Goal: Information Seeking & Learning: Learn about a topic

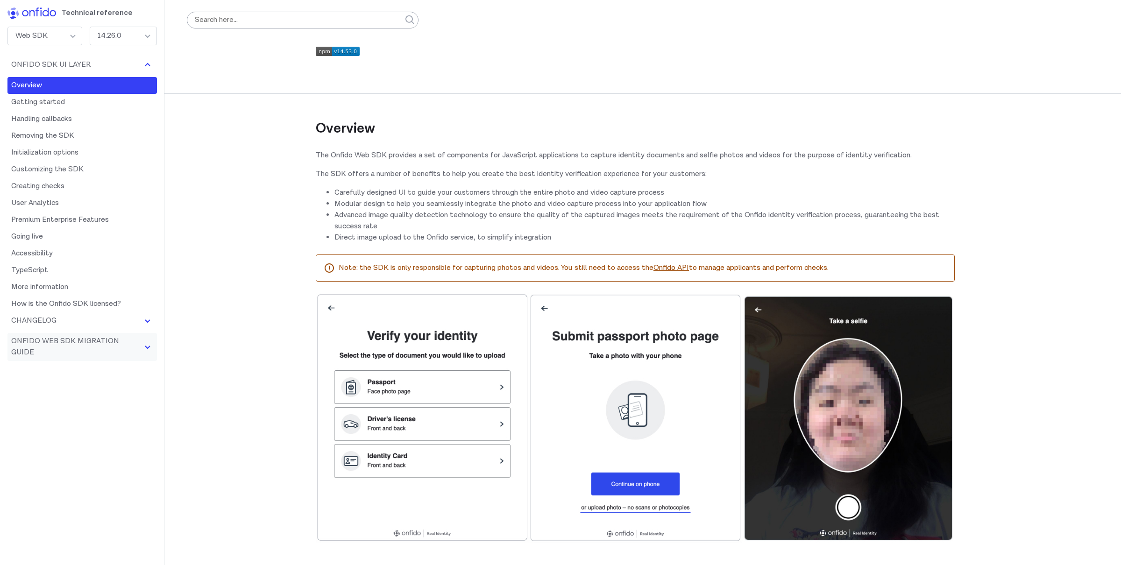
click at [113, 342] on button "Onfido Web SDK Migration Guide" at bounding box center [81, 347] width 149 height 28
click at [78, 170] on link "Customizing the SDK" at bounding box center [81, 169] width 149 height 17
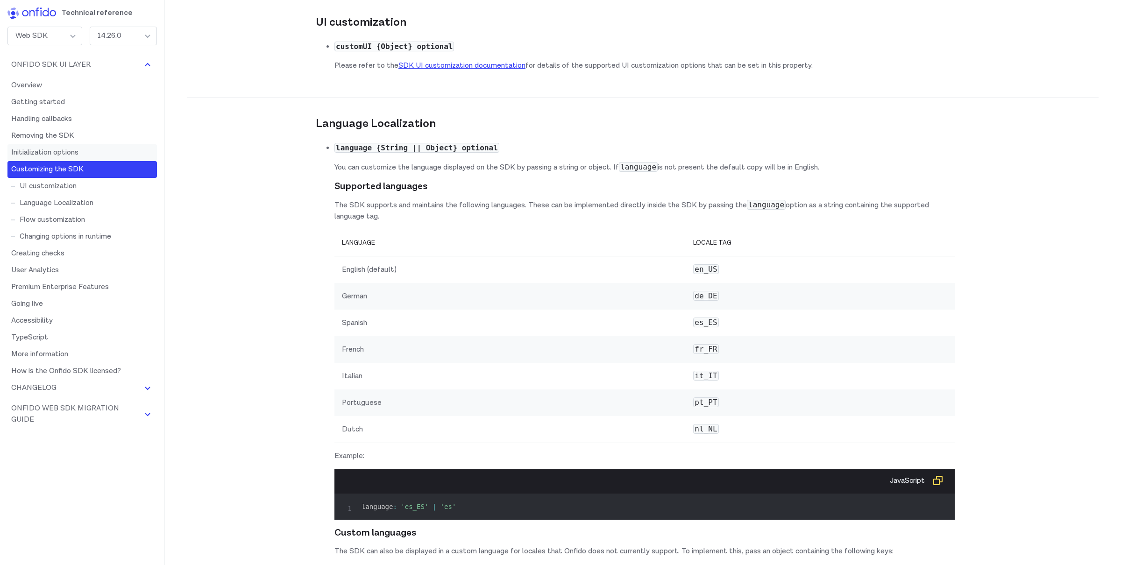
click at [78, 147] on link "Initialization options" at bounding box center [81, 152] width 149 height 17
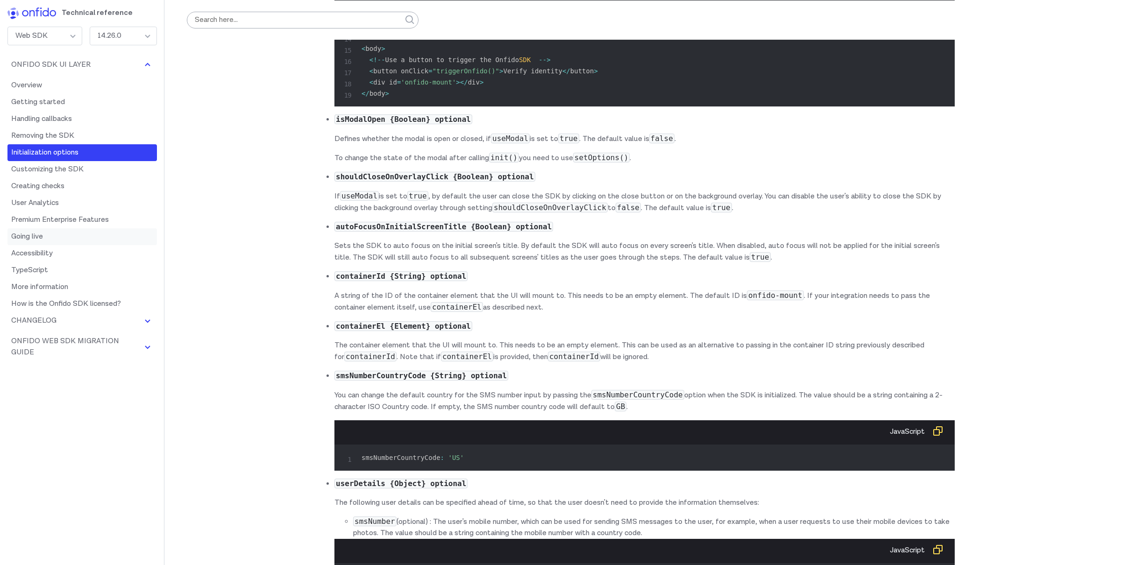
scroll to position [6472, 0]
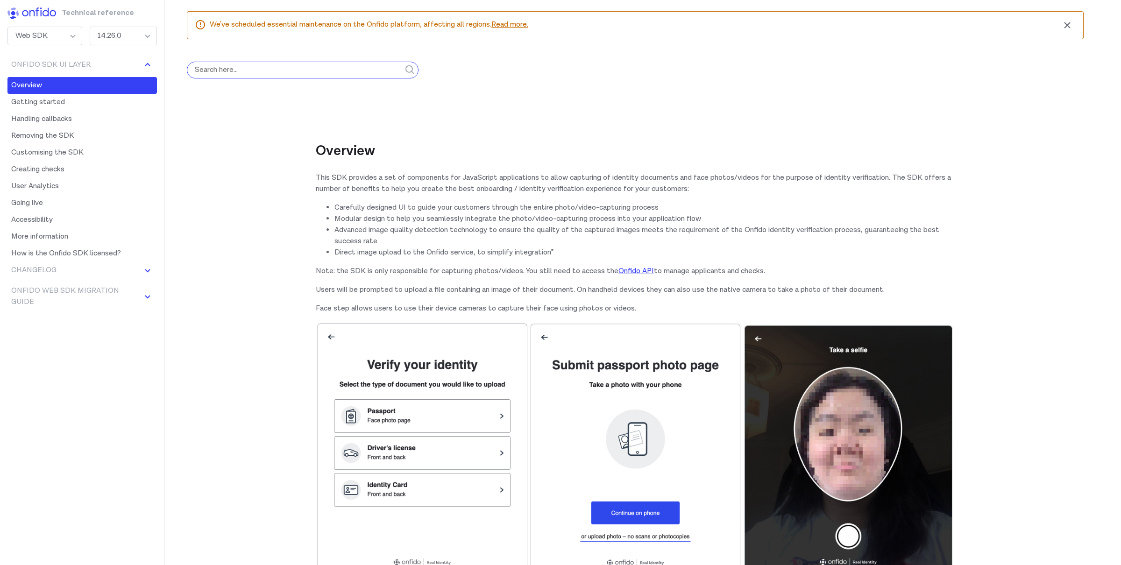
click at [278, 70] on input "search" at bounding box center [303, 70] width 232 height 17
click at [402, 50] on button "submit" at bounding box center [410, 69] width 17 height 39
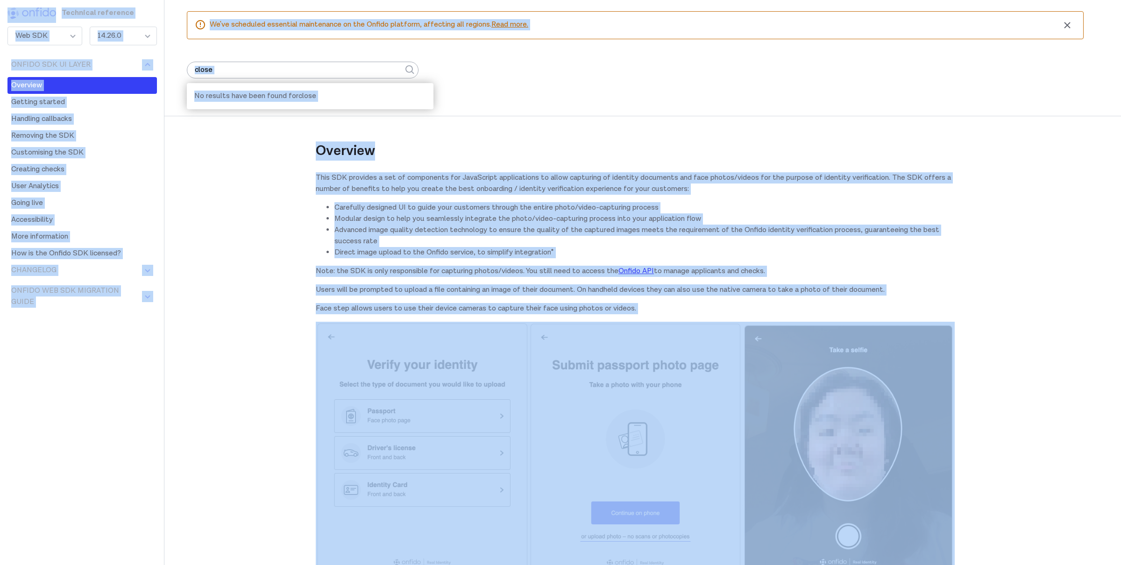
click at [337, 58] on form "close" at bounding box center [303, 69] width 232 height 39
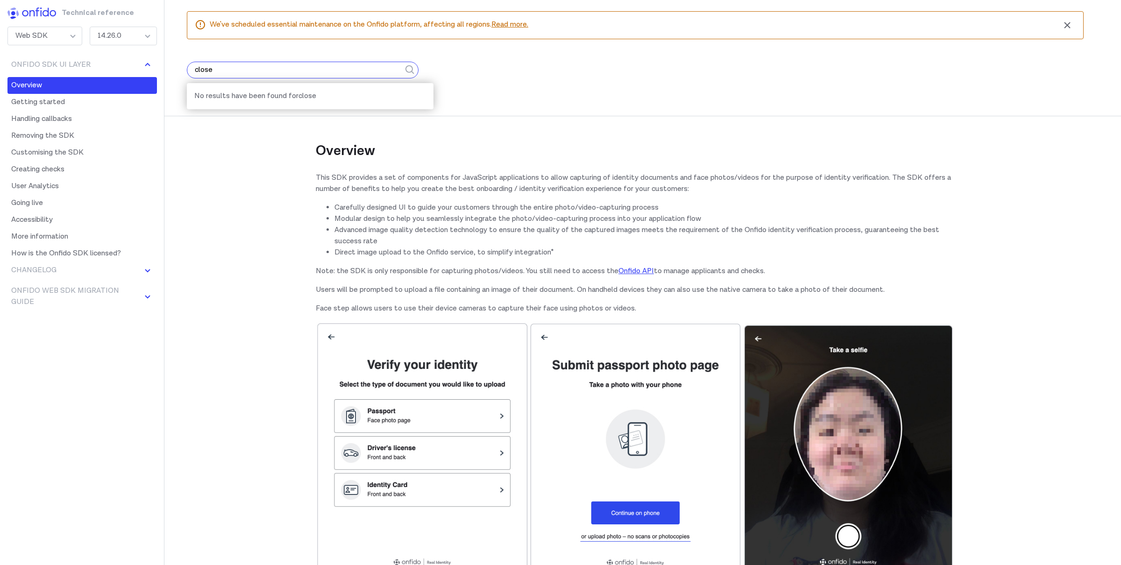
click at [334, 70] on input "close" at bounding box center [303, 70] width 232 height 17
type input "process complete"
click at [402, 50] on button "submit" at bounding box center [410, 69] width 17 height 39
click at [449, 93] on div "Overview This SDK provides a set of components for JavaScript applications to a…" at bounding box center [635, 336] width 639 height 493
click at [348, 76] on input "process complete" at bounding box center [303, 70] width 232 height 17
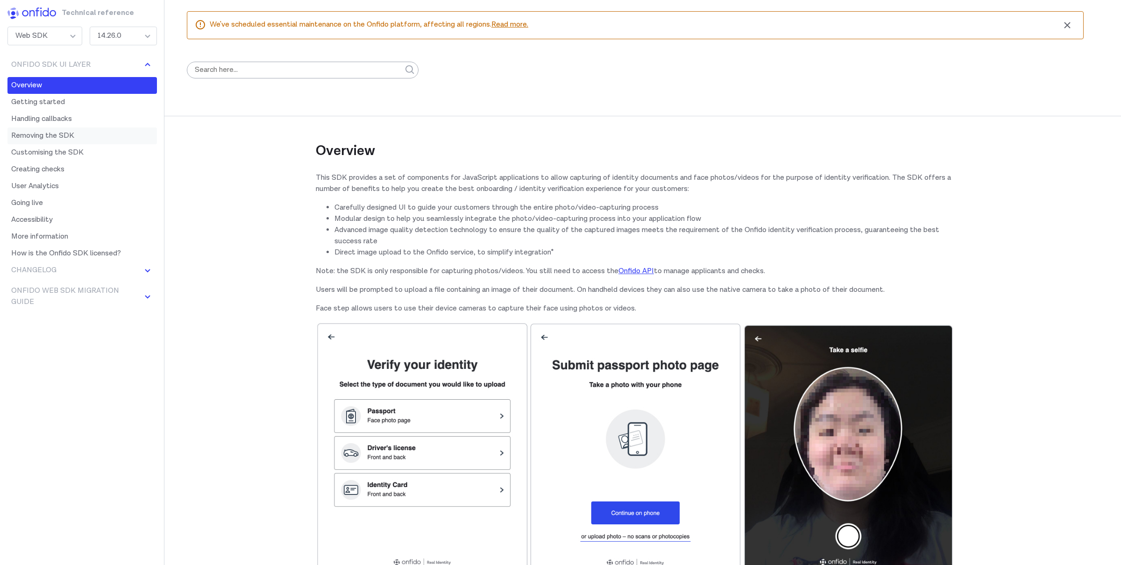
click at [86, 137] on link "Removing the SDK" at bounding box center [81, 136] width 149 height 17
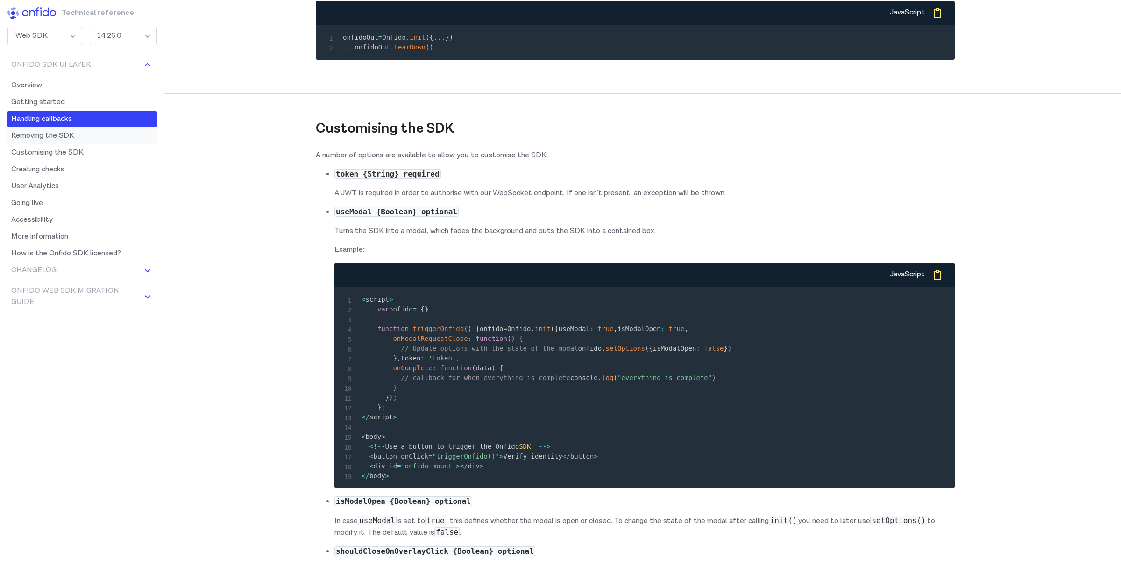
scroll to position [3430, 0]
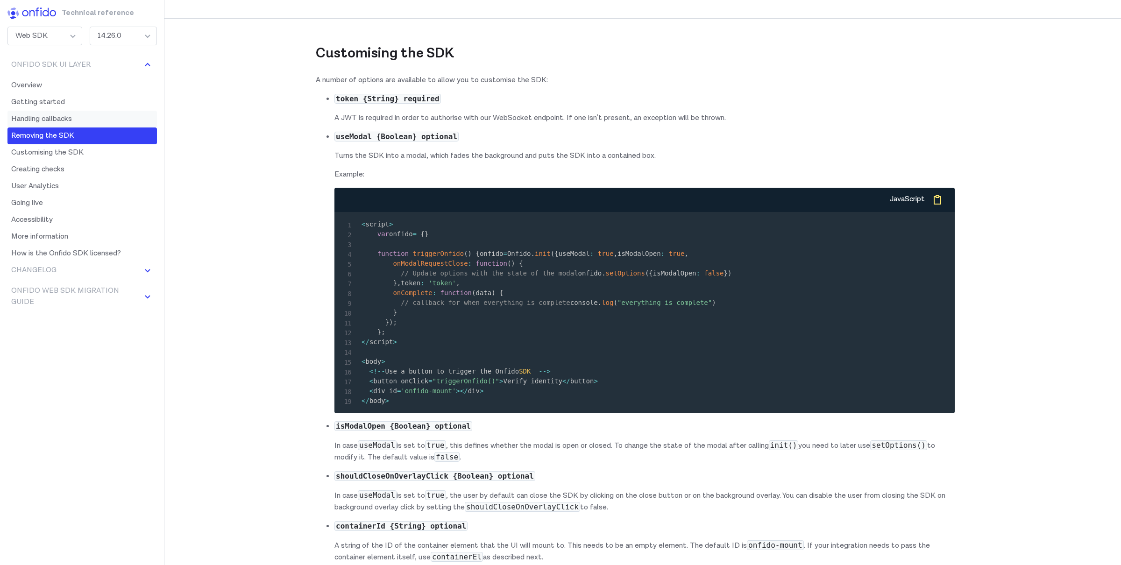
click at [35, 119] on link "Handling callbacks" at bounding box center [81, 119] width 149 height 17
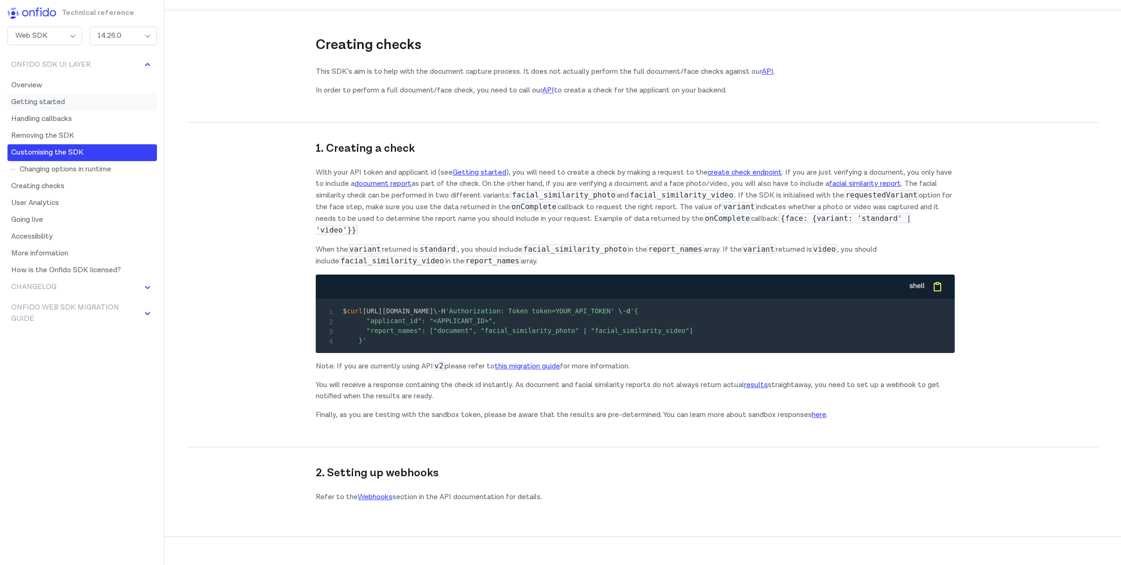
scroll to position [7967, 0]
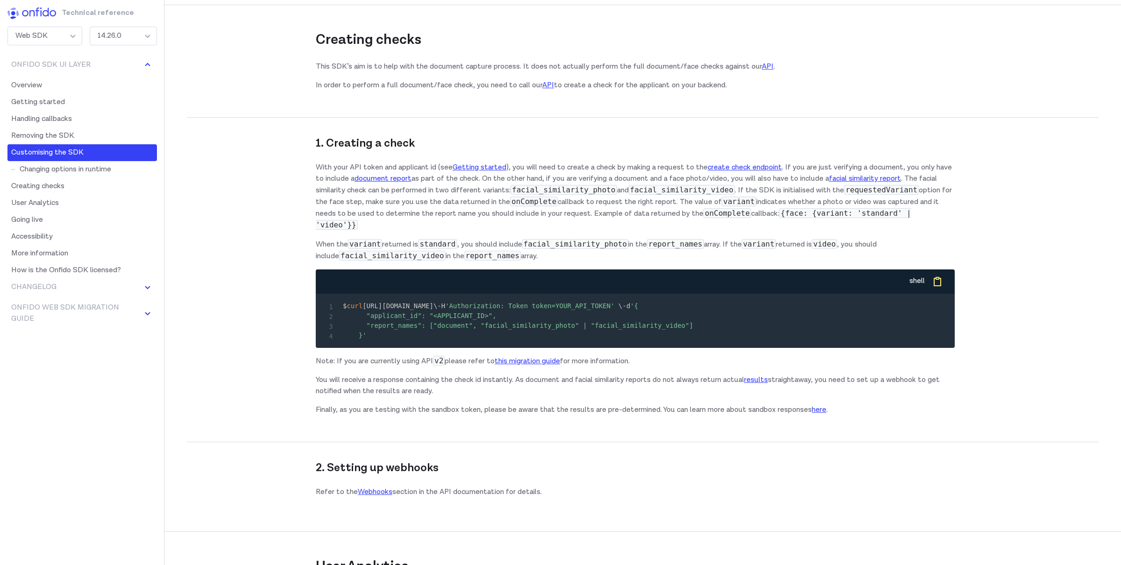
click at [28, 19] on span at bounding box center [31, 14] width 49 height 15
click at [29, 11] on img at bounding box center [31, 13] width 49 height 12
click at [36, 29] on div "Web SDK" at bounding box center [44, 36] width 75 height 19
